Goal: Check status: Check status

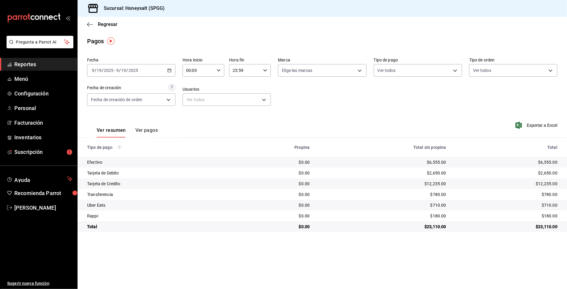
click at [163, 70] on div "[DATE] [DATE] - [DATE] [DATE]" at bounding box center [131, 70] width 88 height 13
click at [113, 89] on span "Hoy" at bounding box center [115, 88] width 46 height 6
click at [41, 77] on span "Menú" at bounding box center [43, 79] width 58 height 8
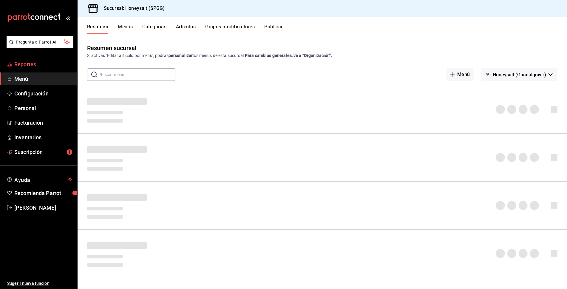
click at [37, 62] on span "Reportes" at bounding box center [43, 64] width 58 height 8
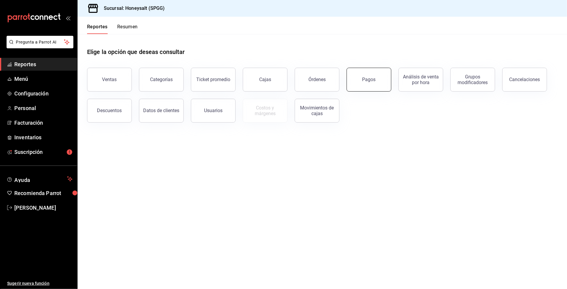
click at [370, 84] on button "Pagos" at bounding box center [369, 80] width 45 height 24
